Goal: Information Seeking & Learning: Learn about a topic

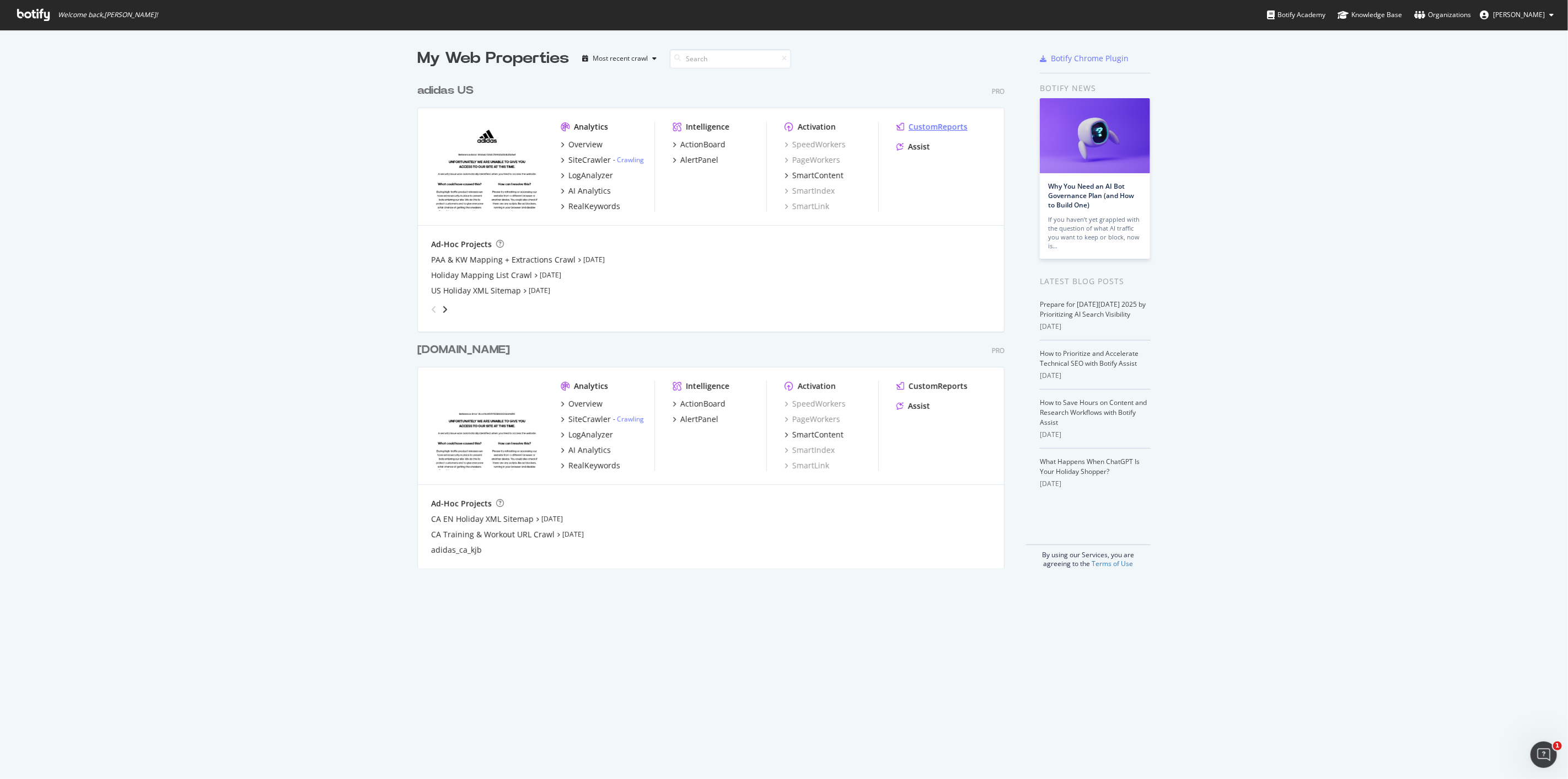
click at [932, 122] on div "CustomReports" at bounding box center [938, 126] width 59 height 11
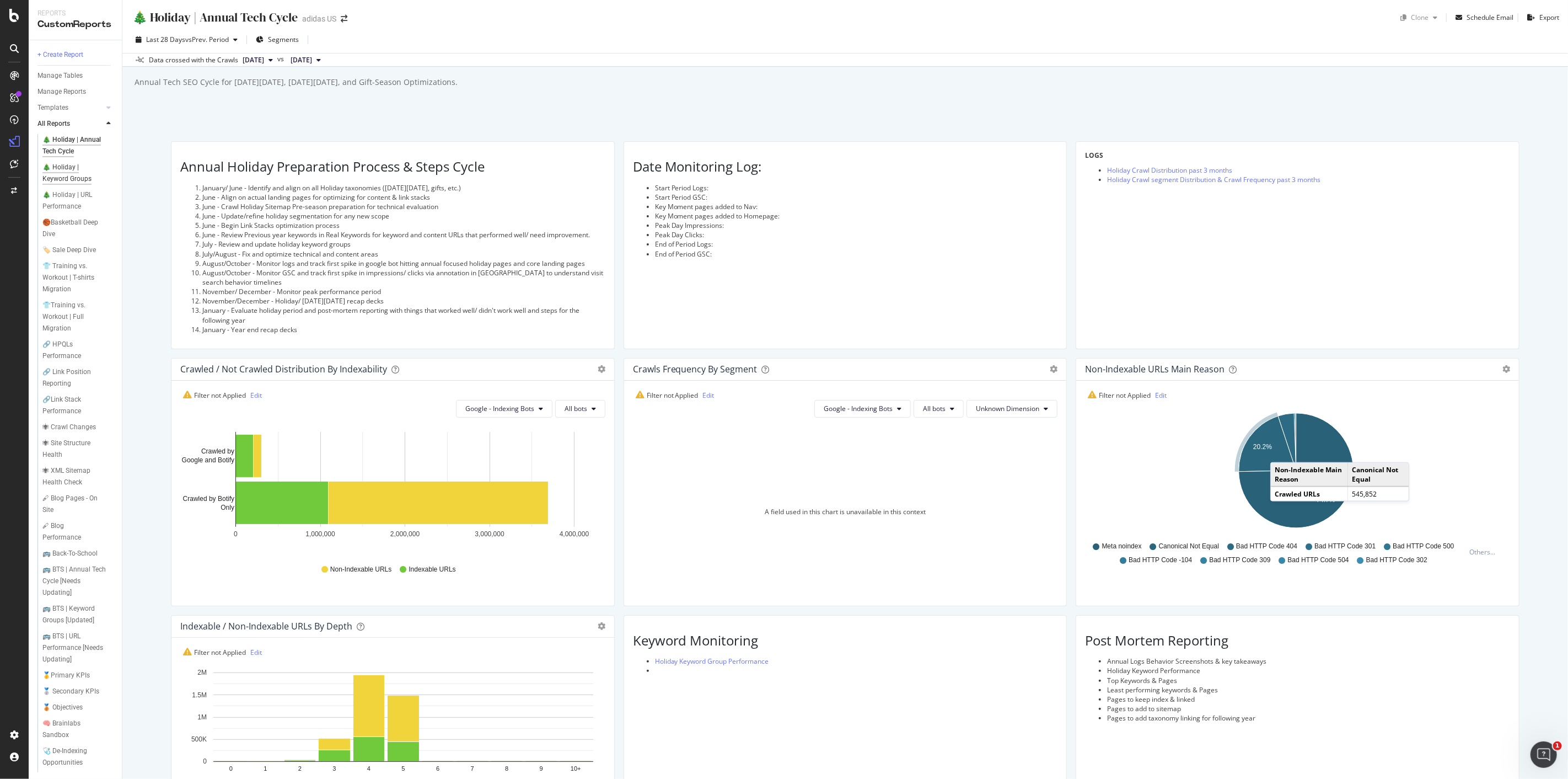
click at [45, 177] on div "🎄 Holiday | Keyword Groups" at bounding box center [73, 173] width 63 height 23
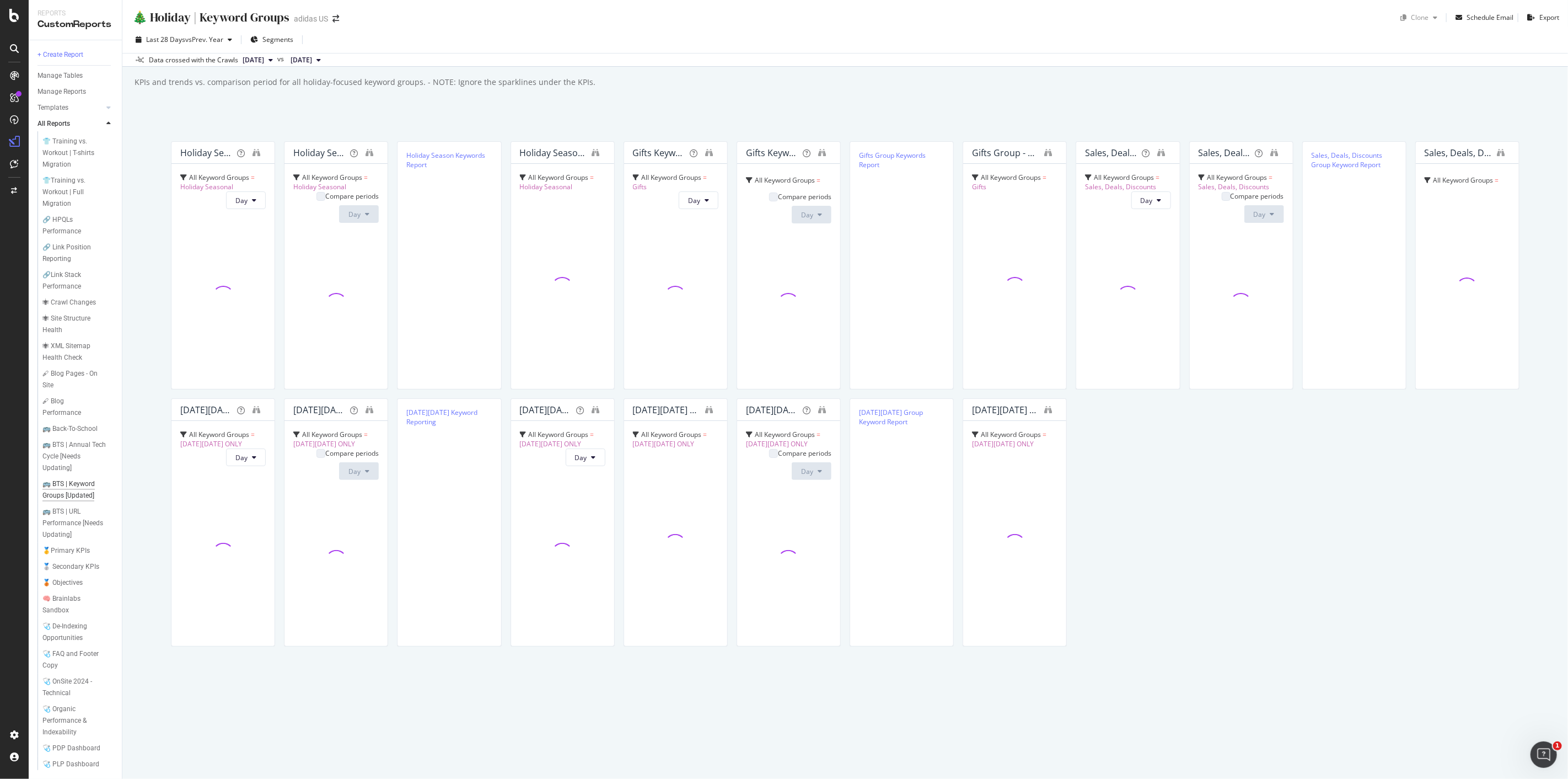
scroll to position [194, 0]
click at [62, 759] on div "🩺 PLP Dashboard" at bounding box center [70, 765] width 56 height 12
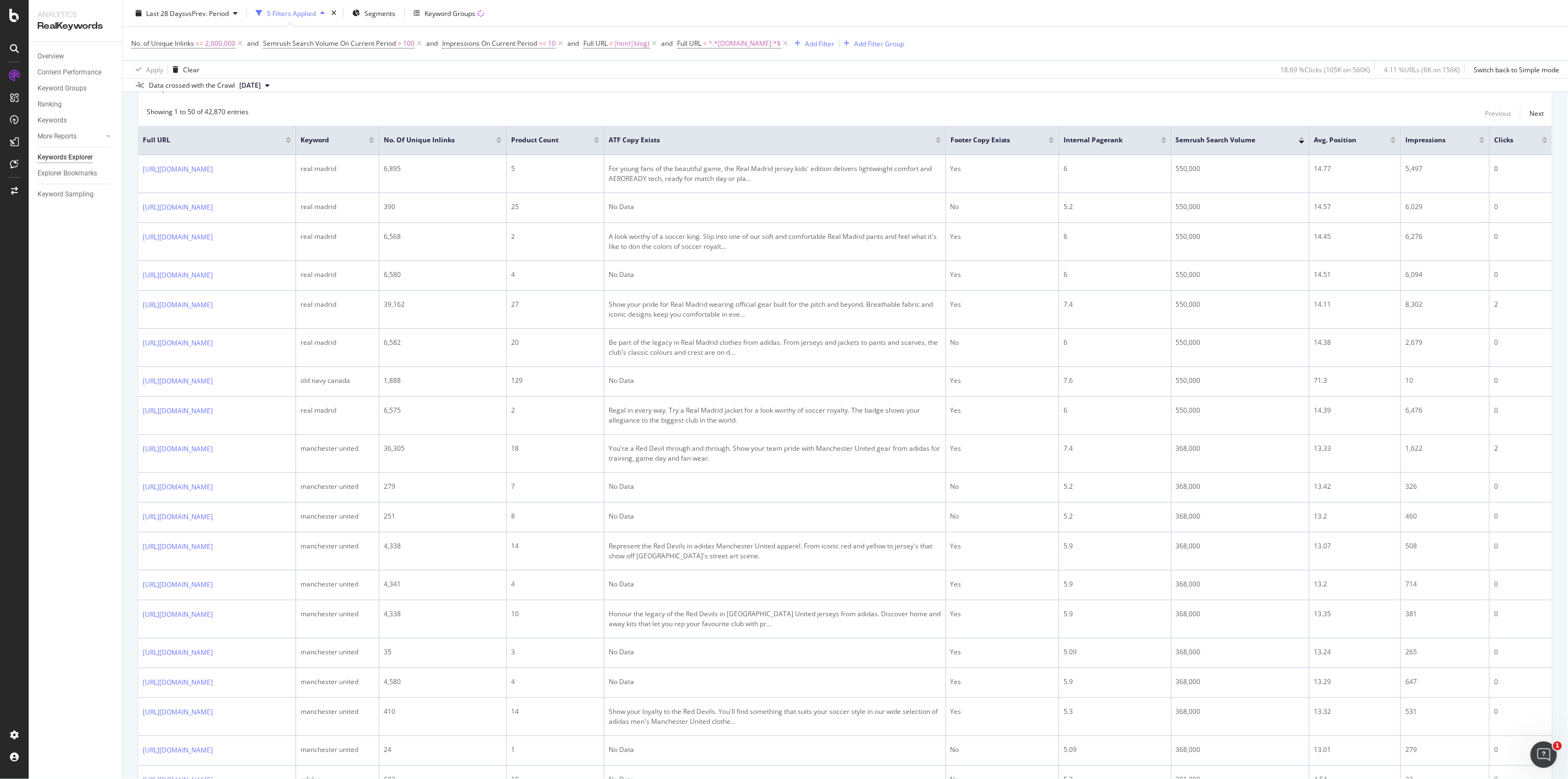
scroll to position [184, 0]
